Goal: Task Accomplishment & Management: Use online tool/utility

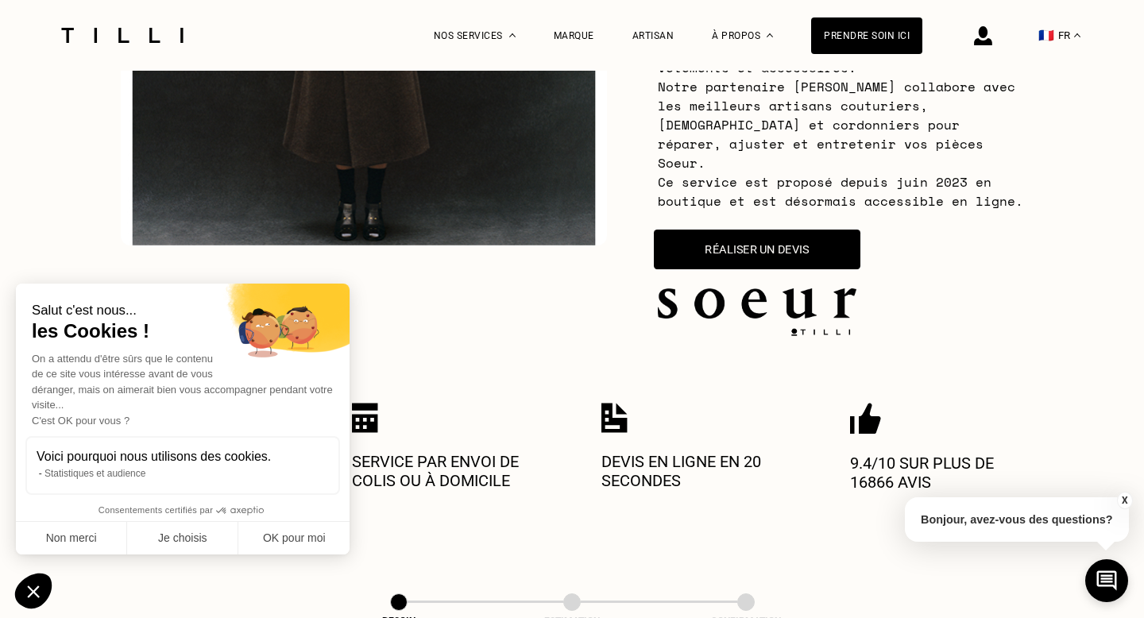
click at [792, 230] on button "Réaliser un devis" at bounding box center [757, 250] width 207 height 40
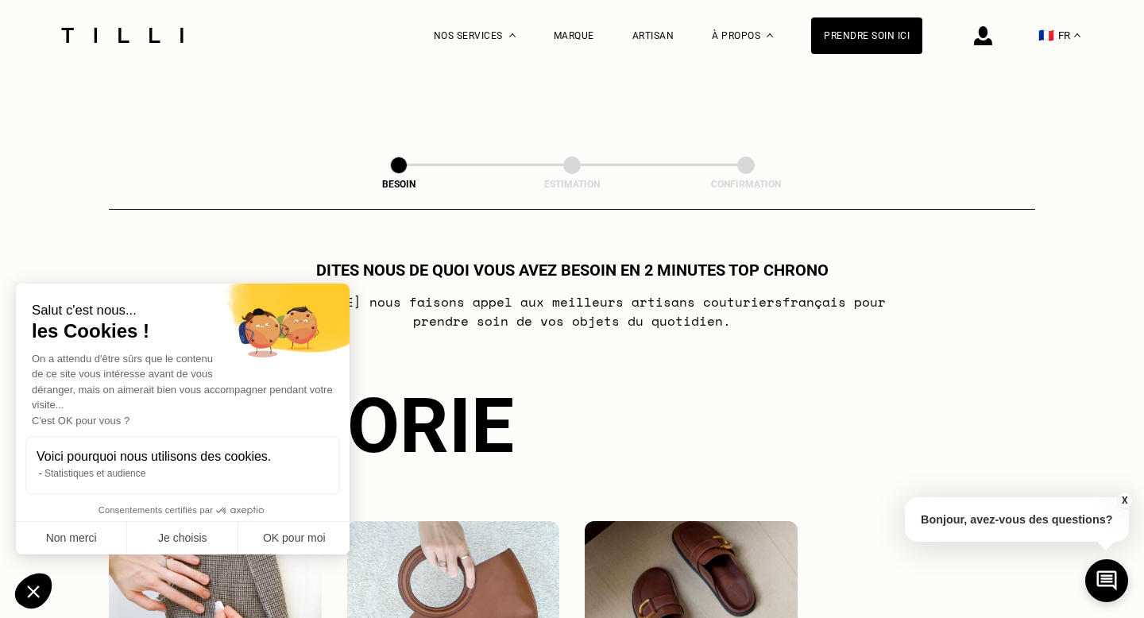
scroll to position [932, 0]
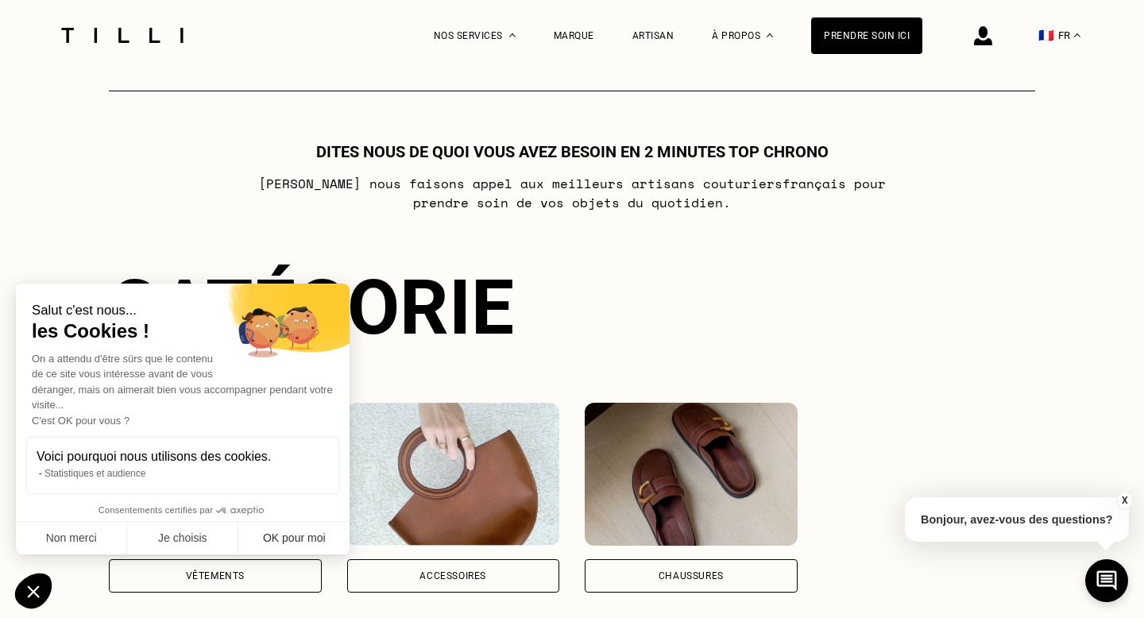
click at [285, 541] on button "OK pour moi" at bounding box center [293, 538] width 111 height 33
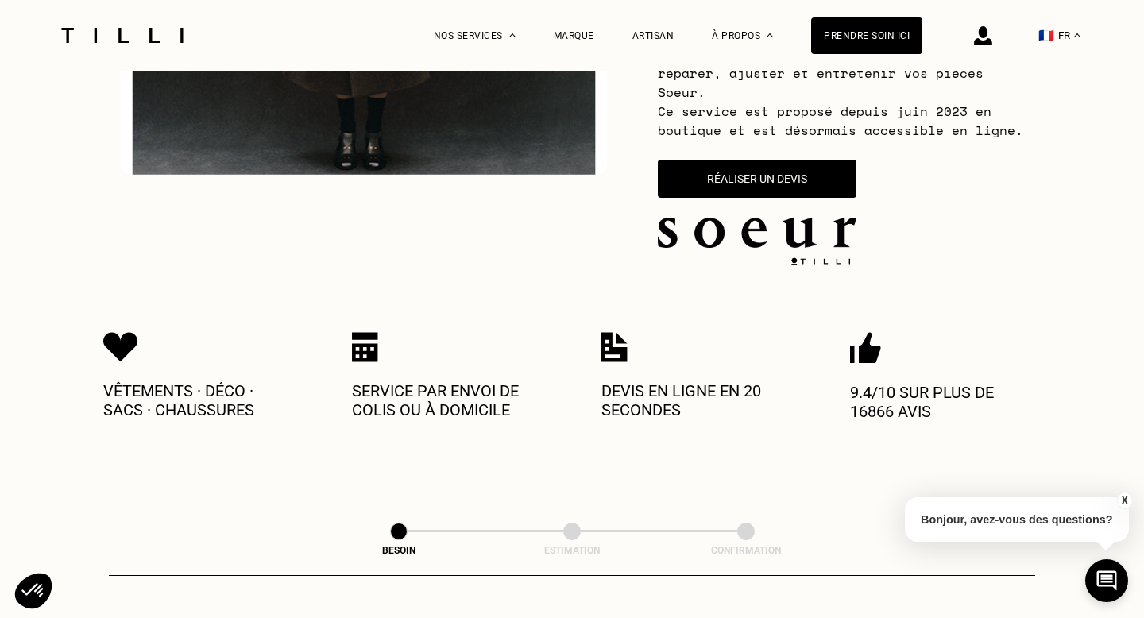
scroll to position [448, 0]
click at [747, 161] on button "Réaliser un devis" at bounding box center [757, 178] width 207 height 40
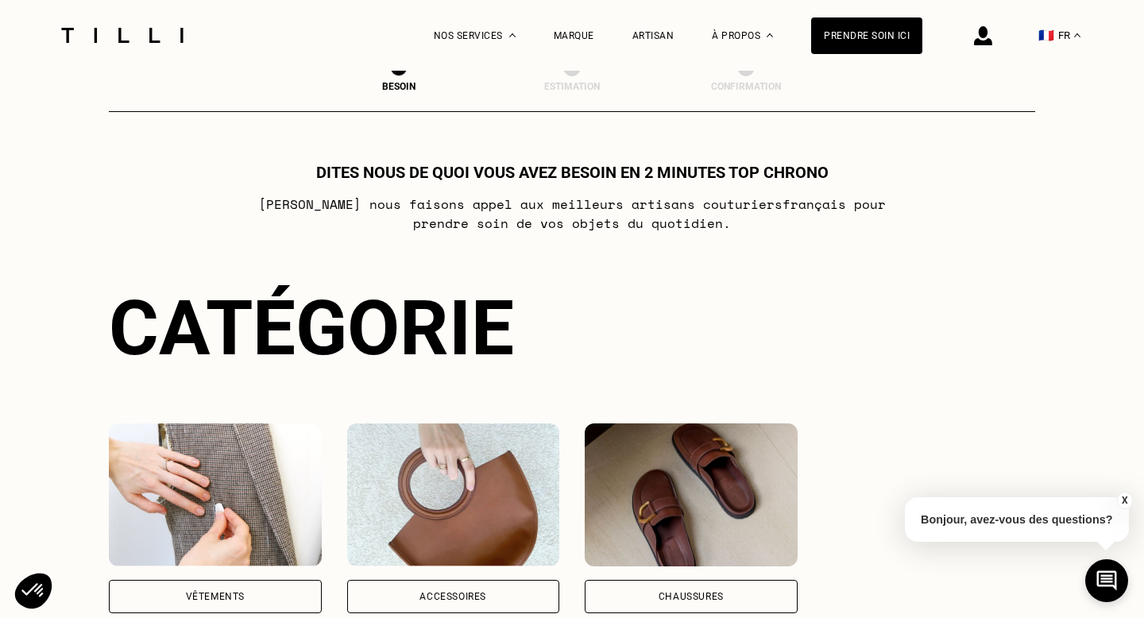
scroll to position [932, 0]
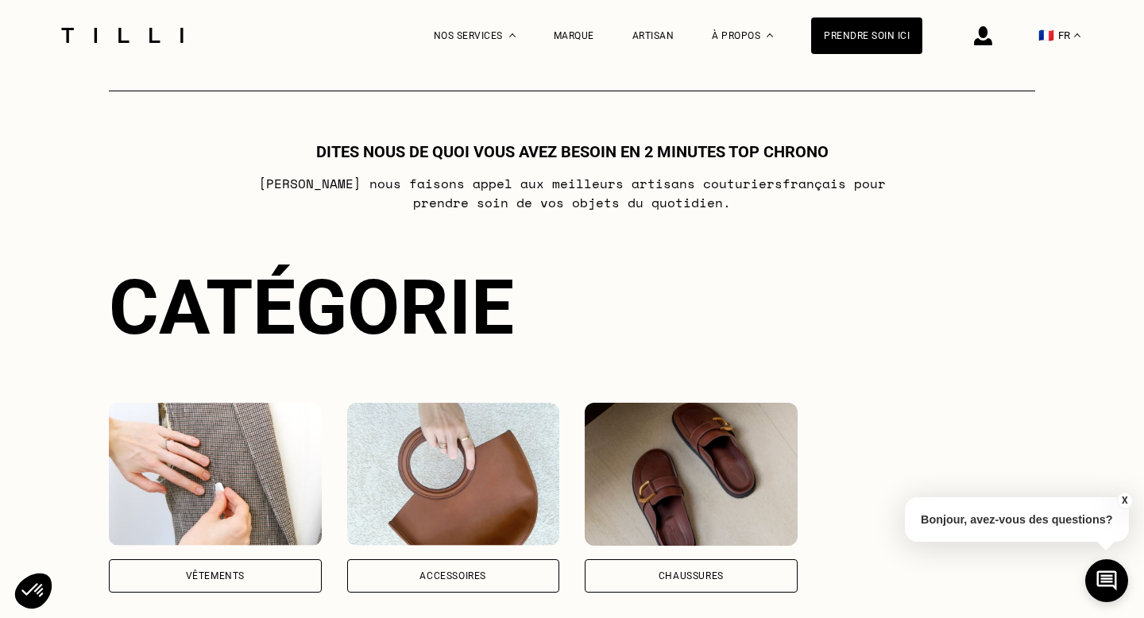
click at [184, 559] on div "Vêtements" at bounding box center [215, 575] width 213 height 33
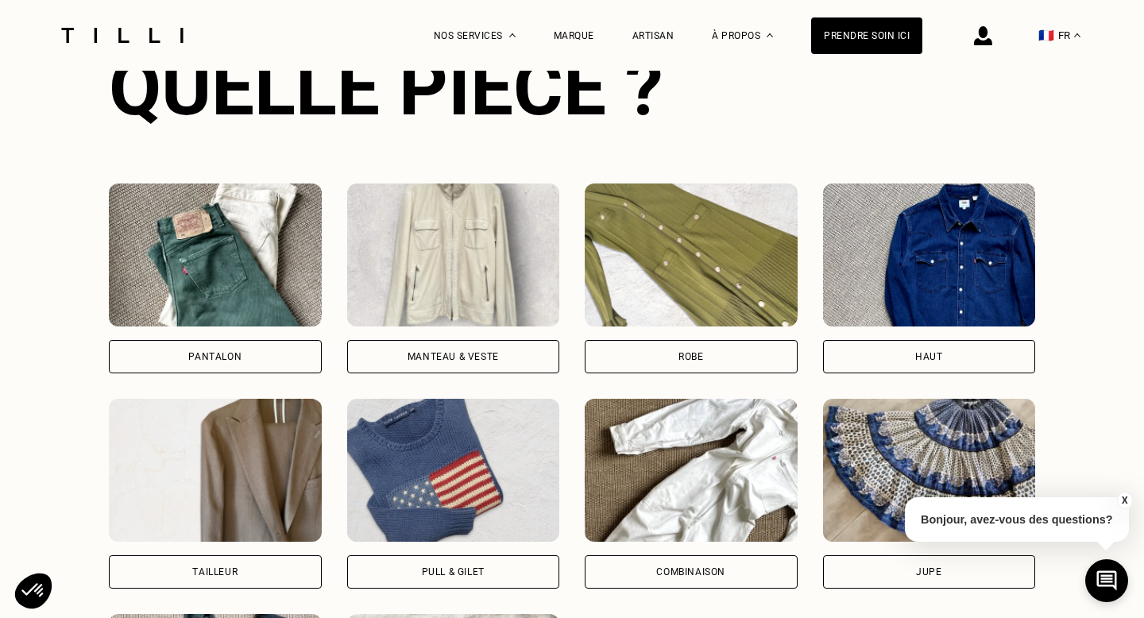
scroll to position [1653, 0]
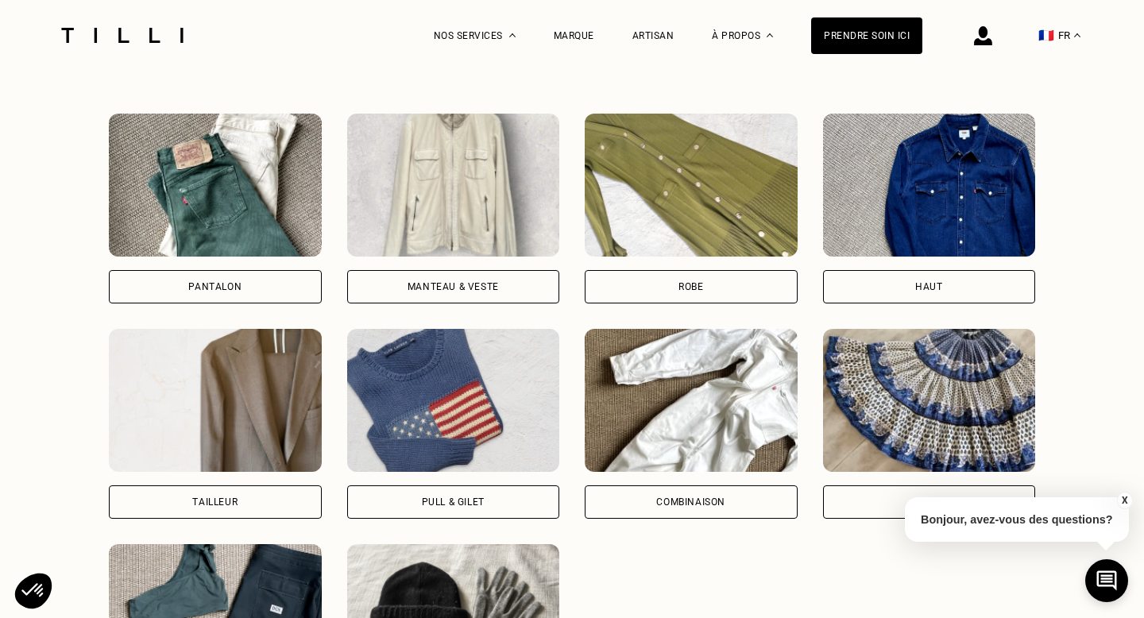
click at [460, 270] on div "Manteau & Veste" at bounding box center [453, 286] width 213 height 33
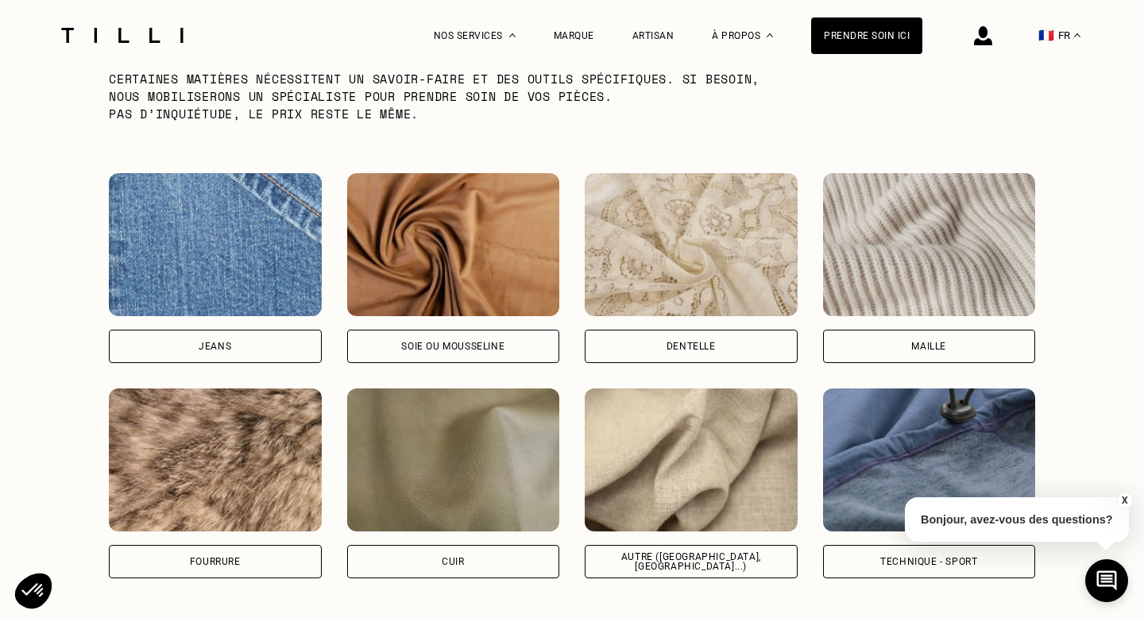
scroll to position [2587, 0]
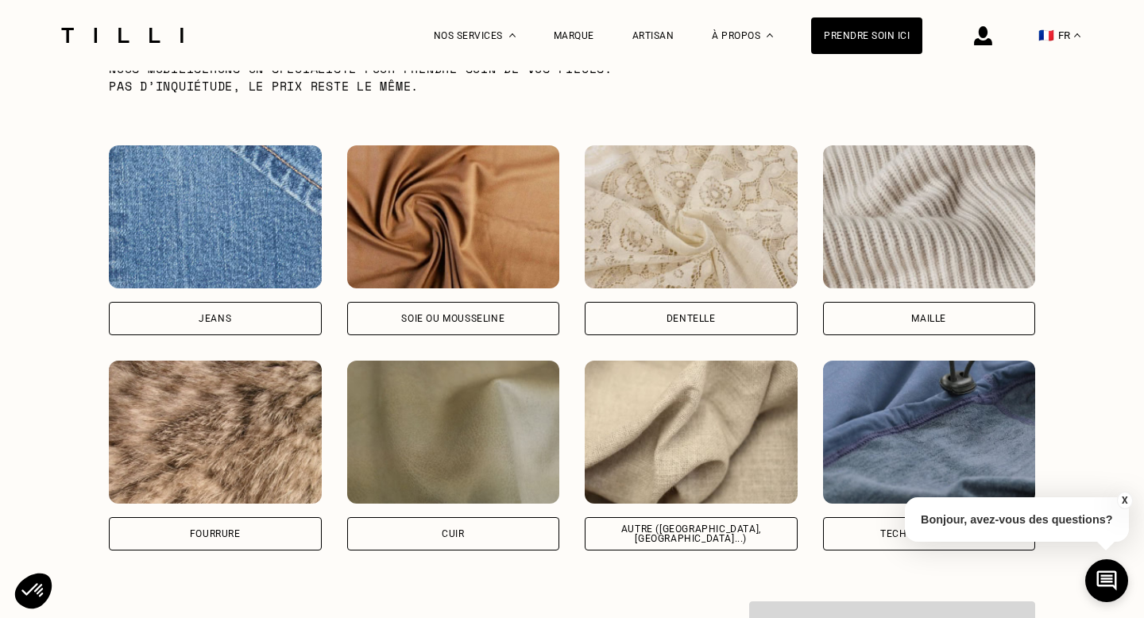
click at [672, 439] on img at bounding box center [691, 432] width 213 height 143
select select "FR"
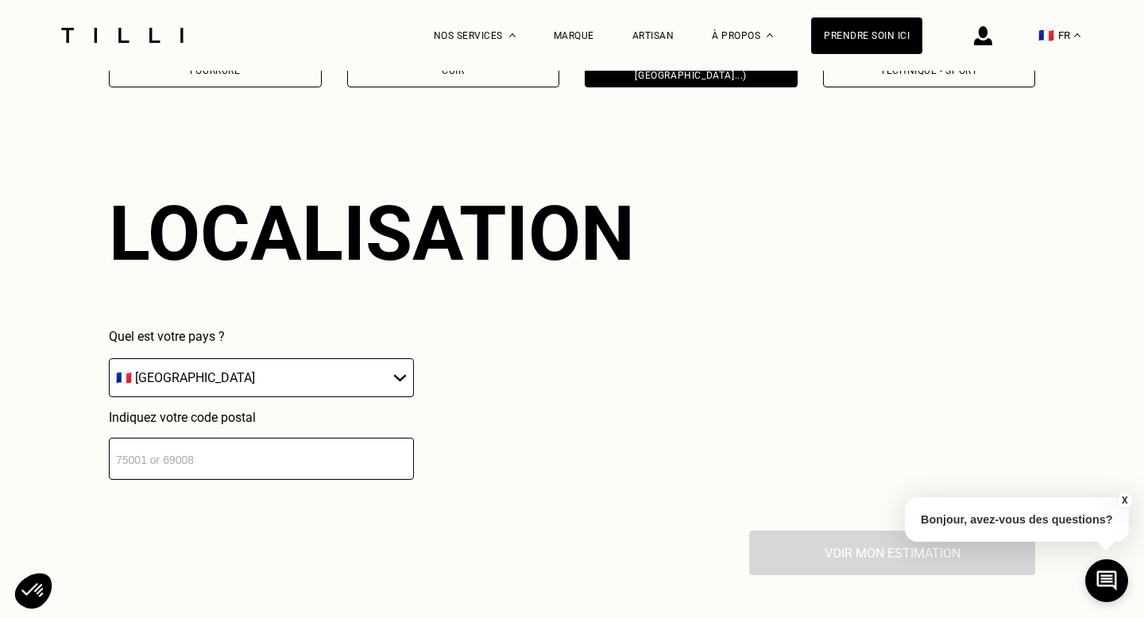
scroll to position [3071, 0]
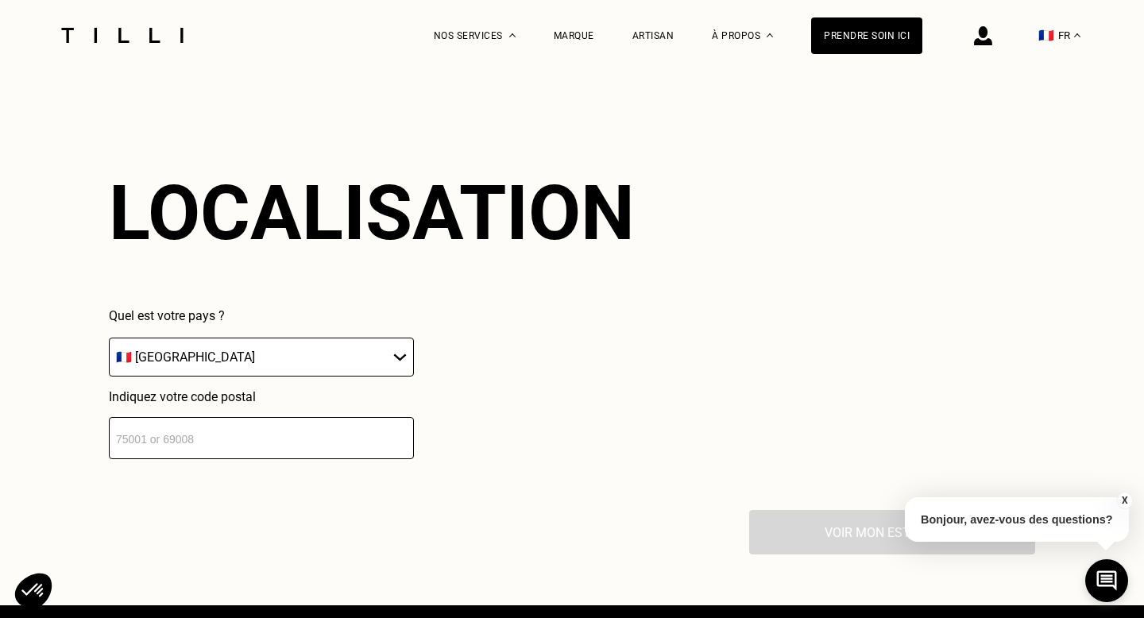
click at [298, 424] on input "number" at bounding box center [261, 438] width 305 height 42
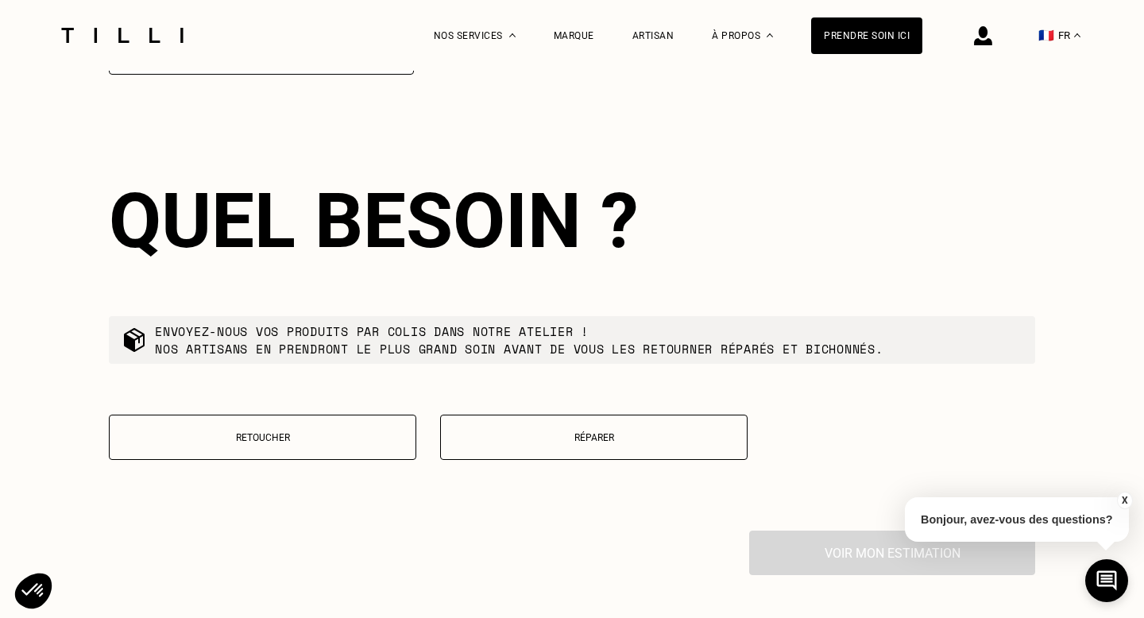
scroll to position [3463, 0]
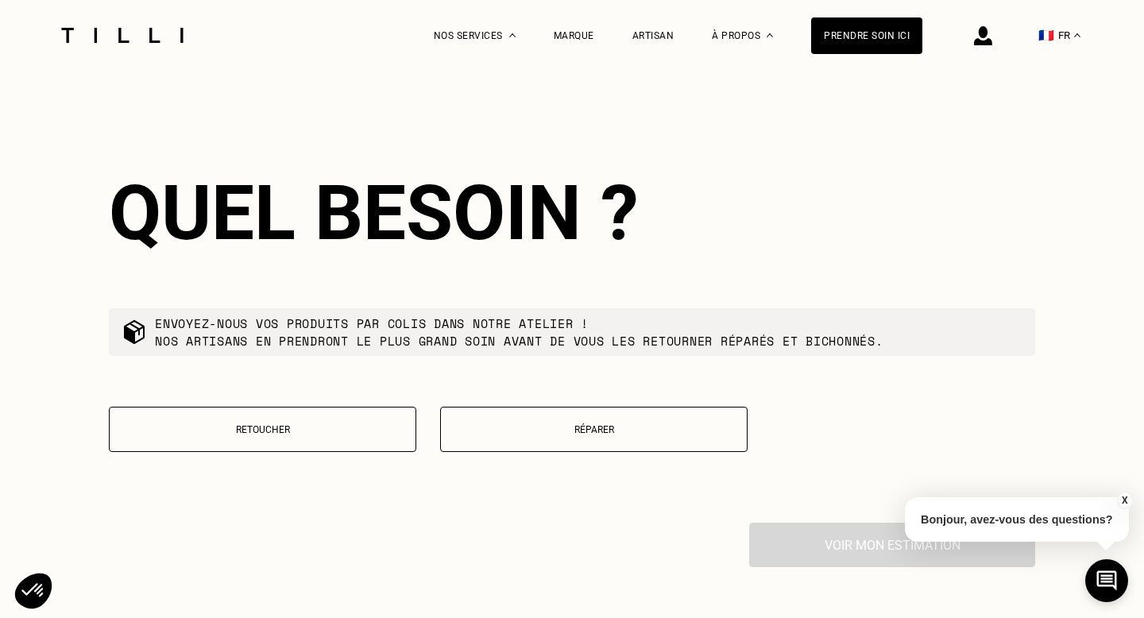
type input "60350"
click at [281, 424] on p "Retoucher" at bounding box center [263, 429] width 290 height 11
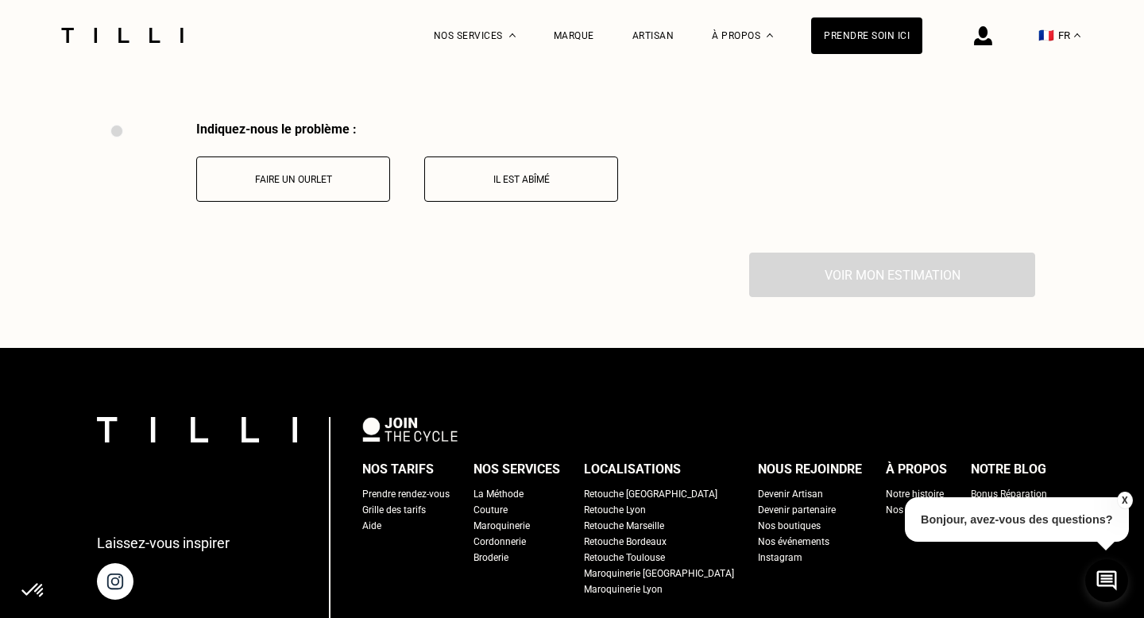
scroll to position [3869, 0]
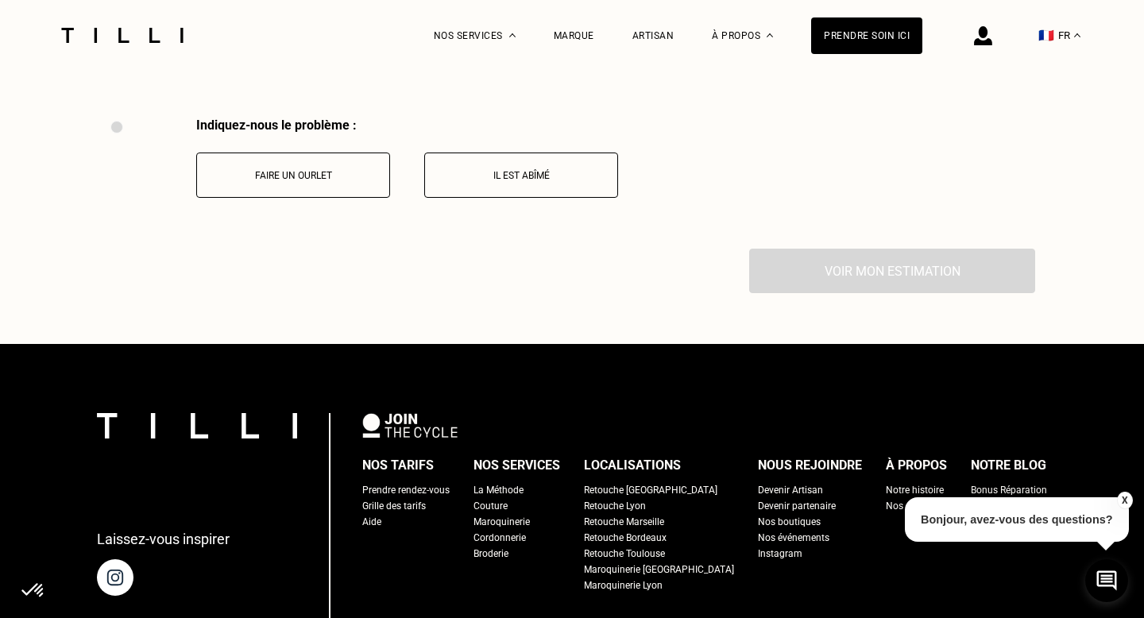
click at [331, 170] on p "Faire un ourlet" at bounding box center [293, 175] width 176 height 11
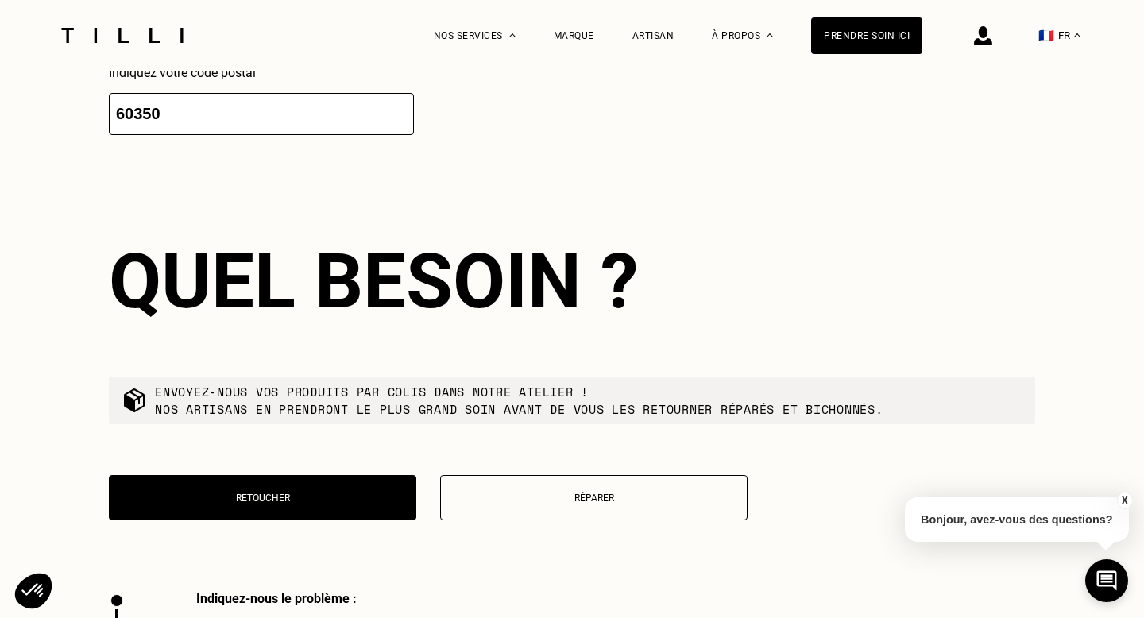
scroll to position [3397, 0]
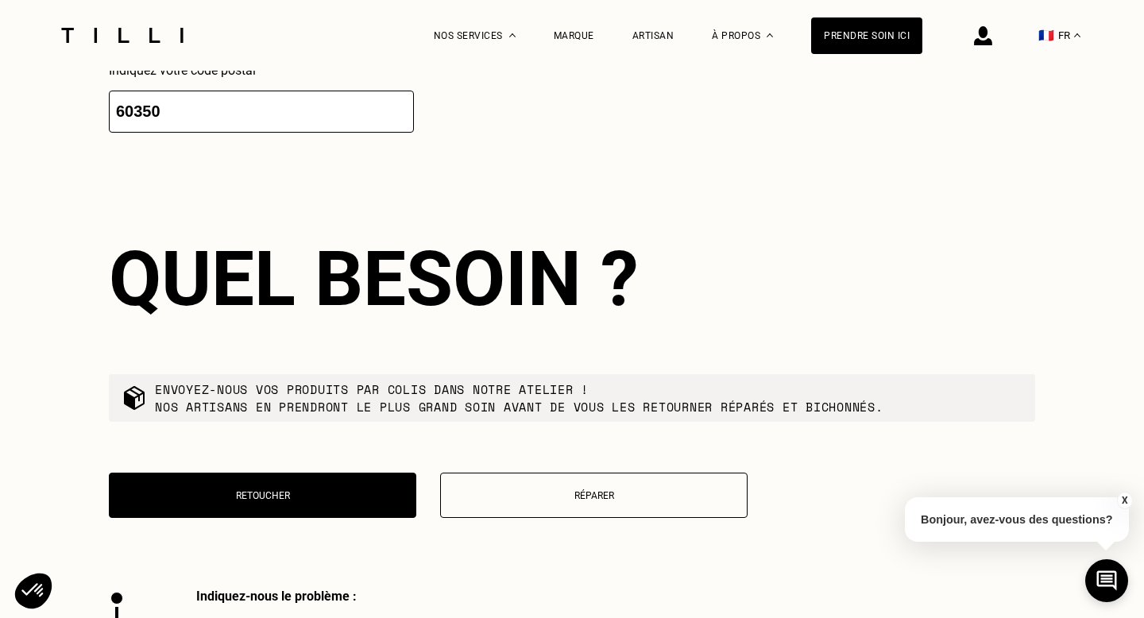
click at [558, 490] on p "Réparer" at bounding box center [594, 495] width 290 height 11
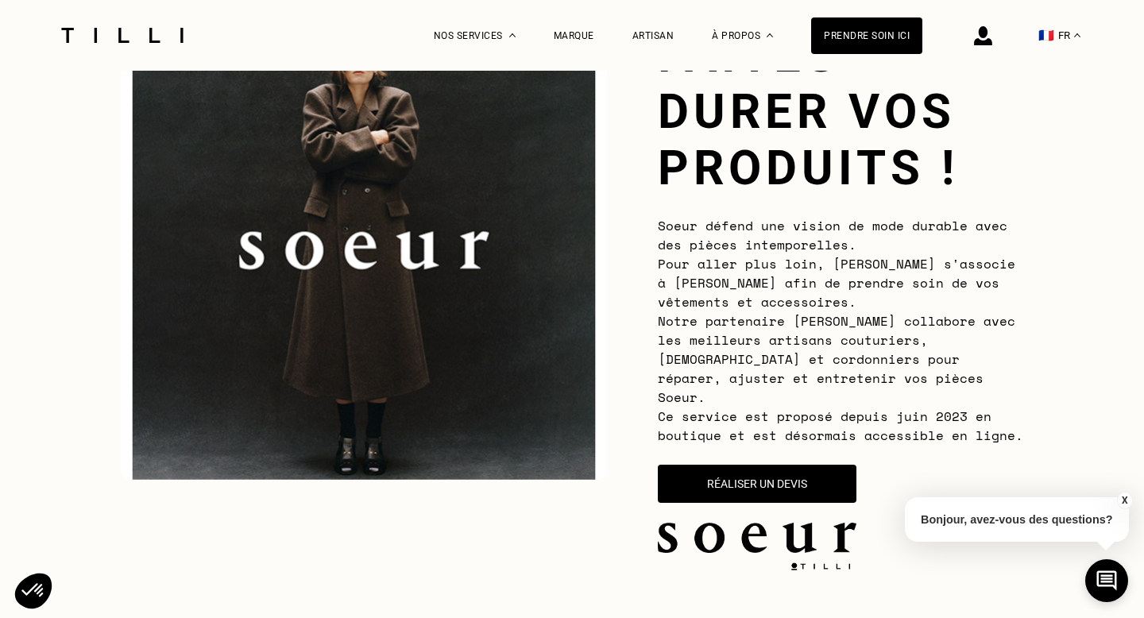
scroll to position [94, 0]
